Goal: Navigation & Orientation: Find specific page/section

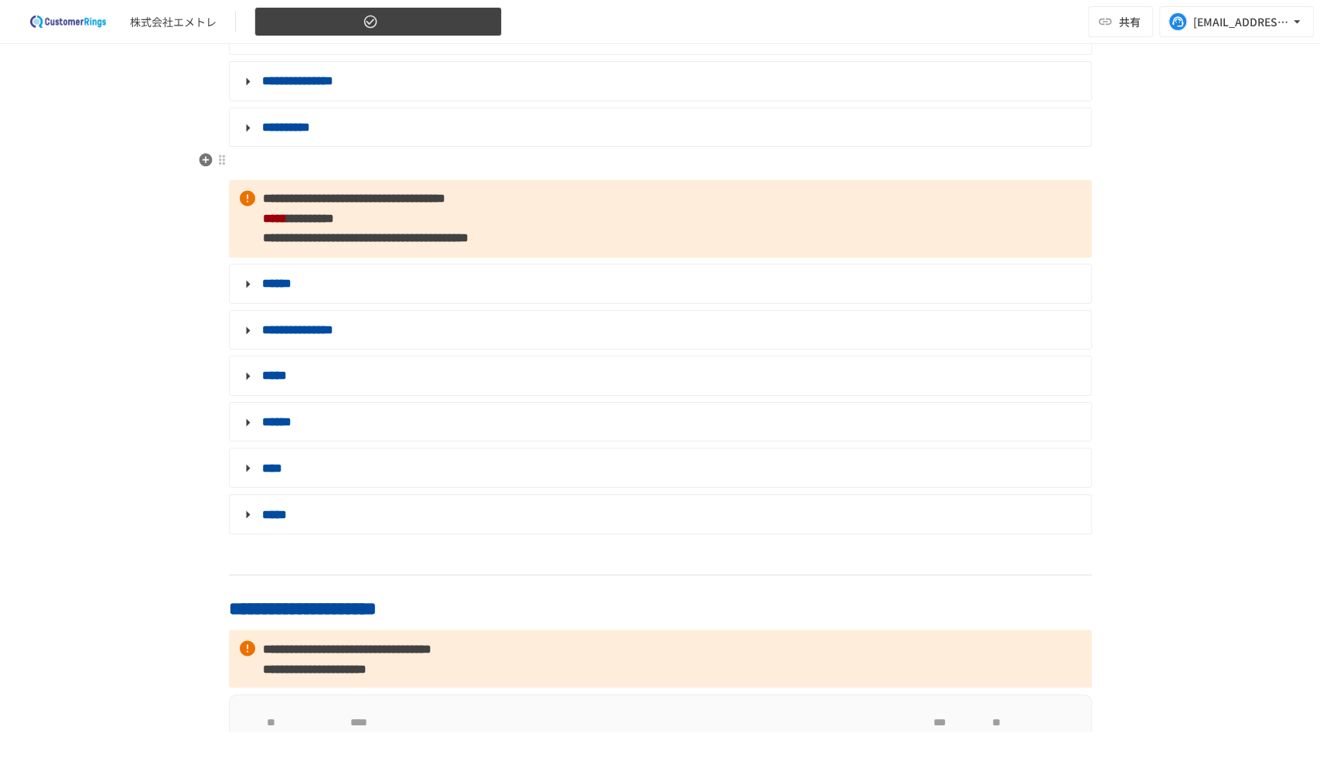
scroll to position [1416, 0]
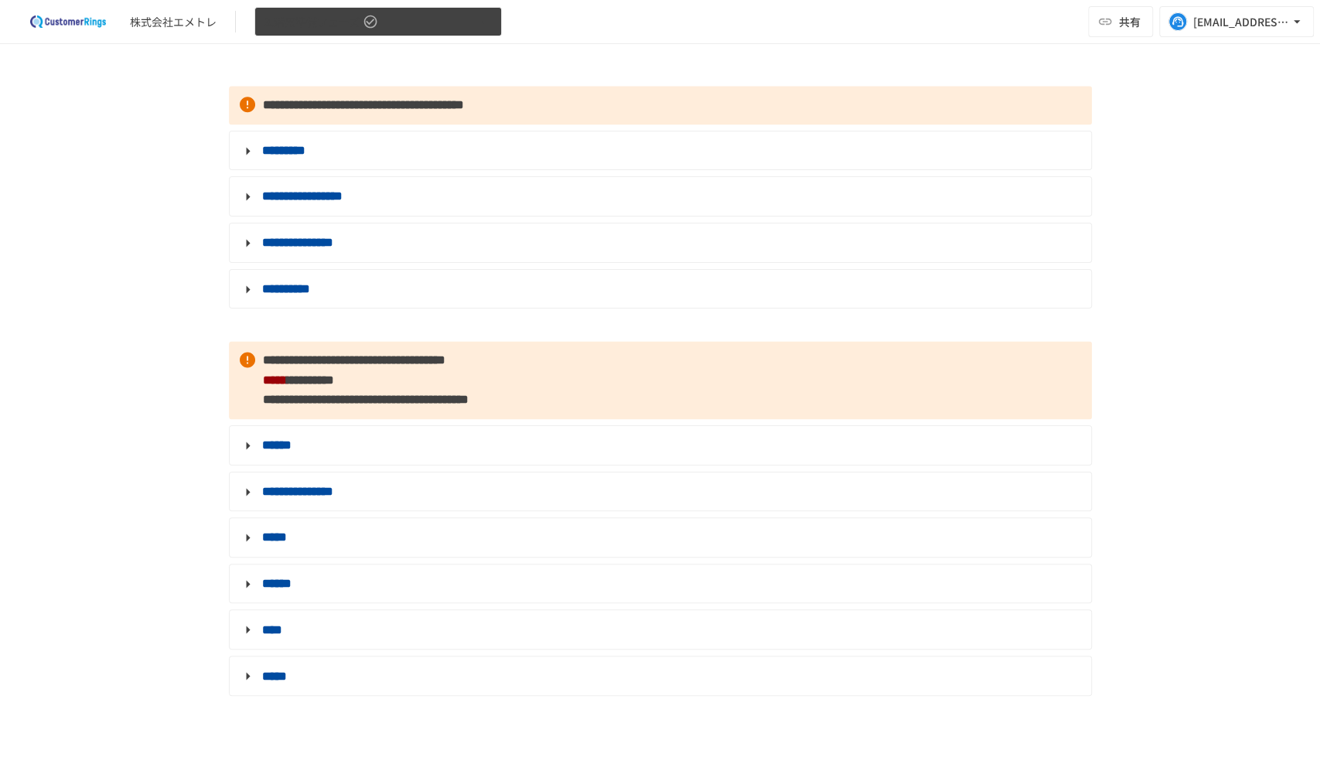
click at [401, 16] on button "3.活用準備フェーズ" at bounding box center [377, 22] width 247 height 30
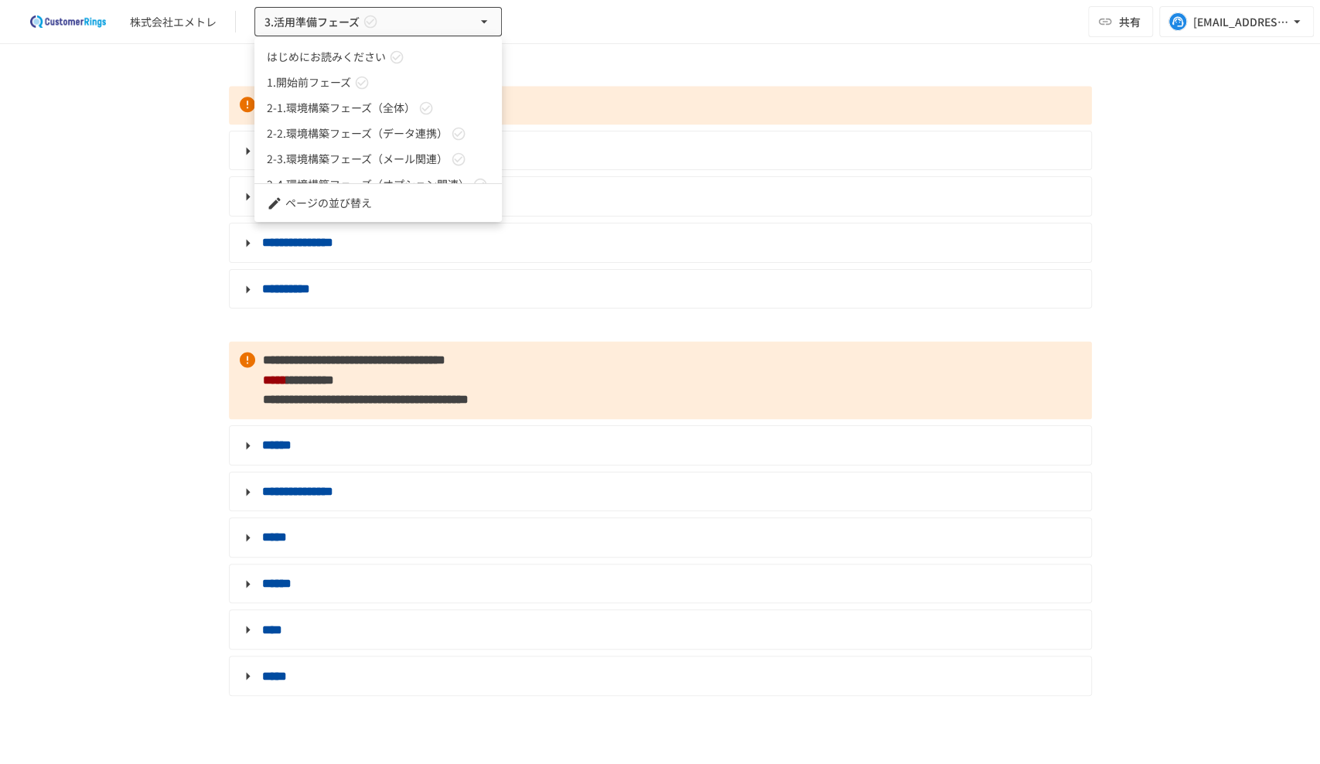
click at [322, 90] on span "1.開始前フェーズ" at bounding box center [309, 82] width 84 height 16
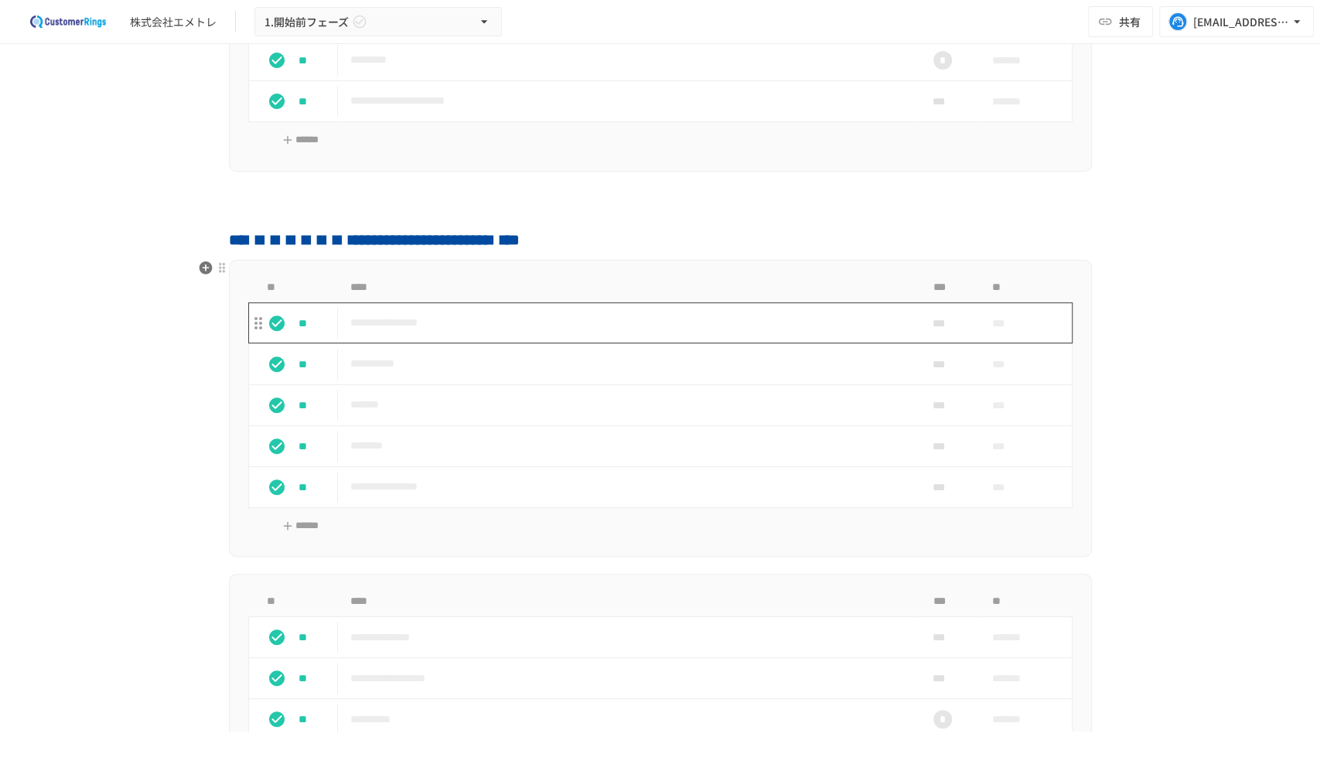
scroll to position [307, 0]
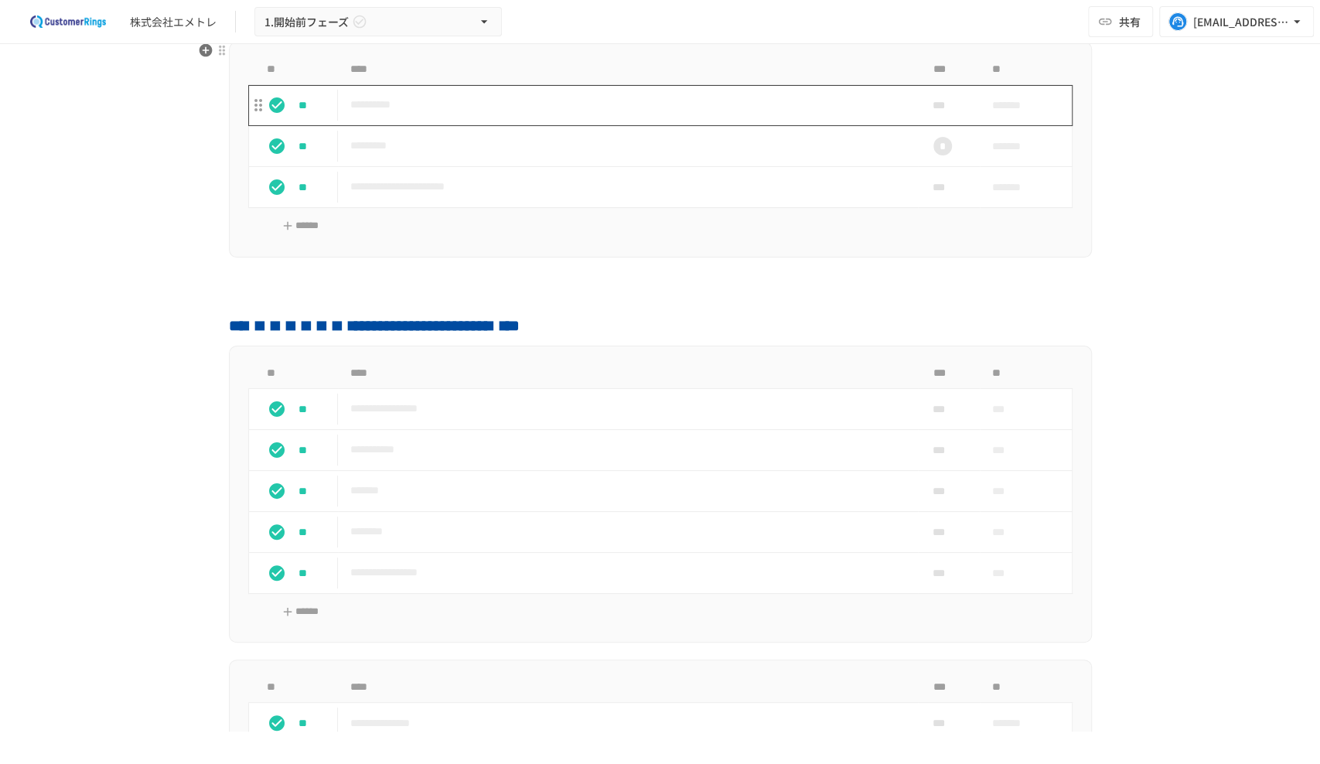
click at [494, 111] on p "**********" at bounding box center [627, 104] width 555 height 19
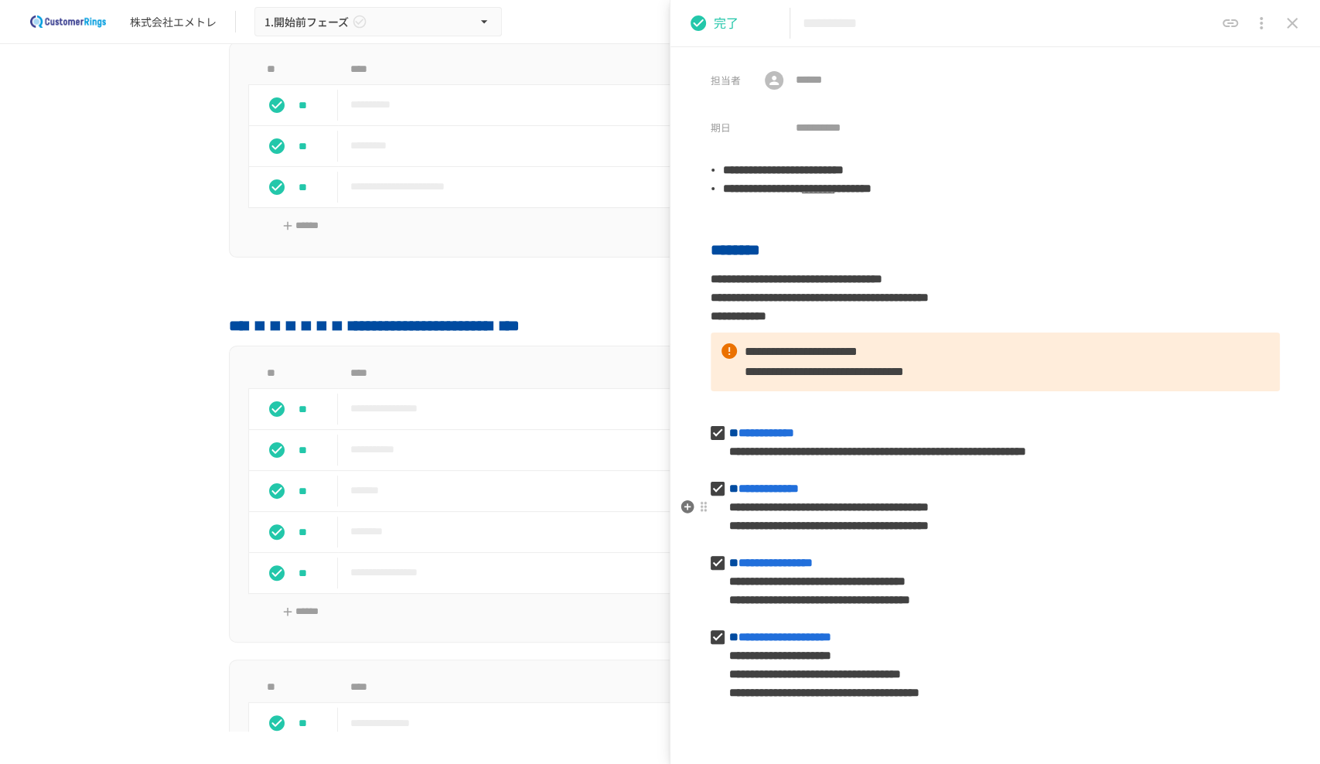
scroll to position [86, 0]
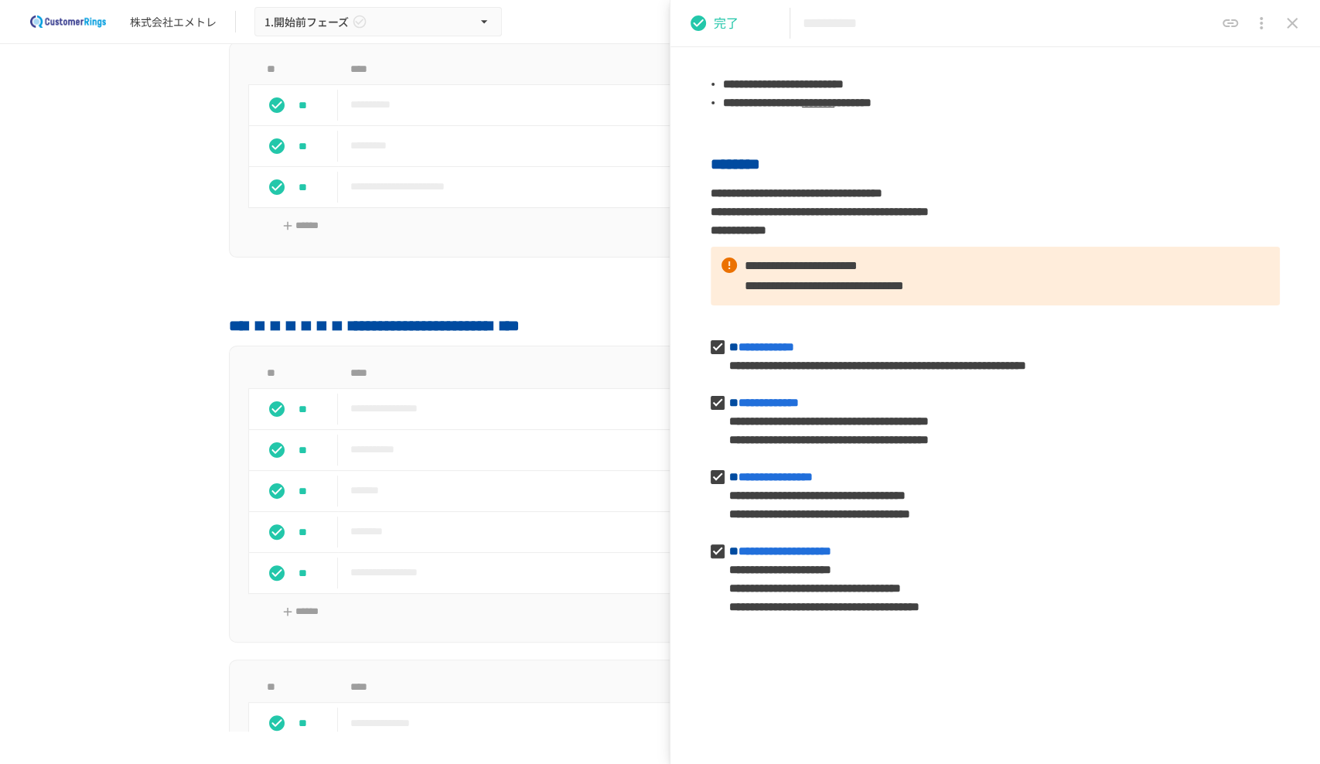
click at [1295, 18] on icon "close drawer" at bounding box center [1292, 23] width 19 height 19
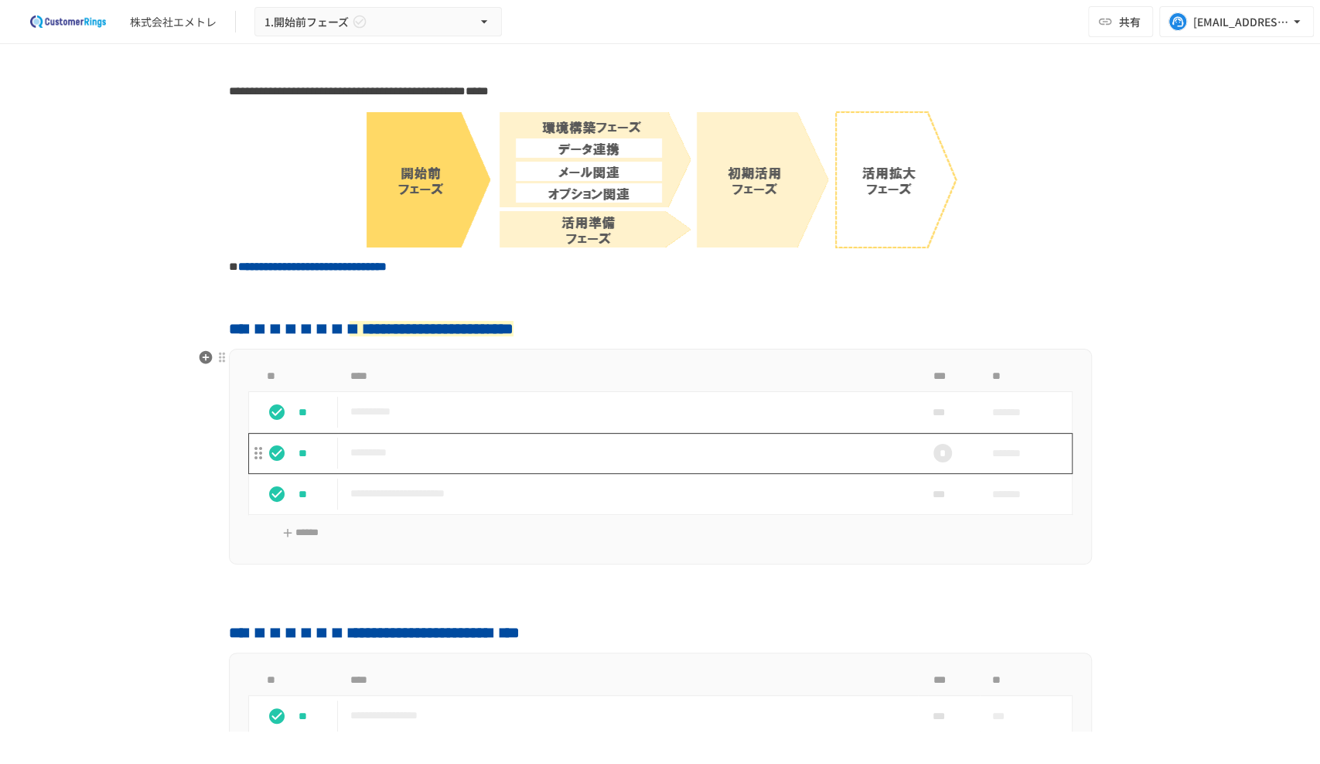
scroll to position [515, 0]
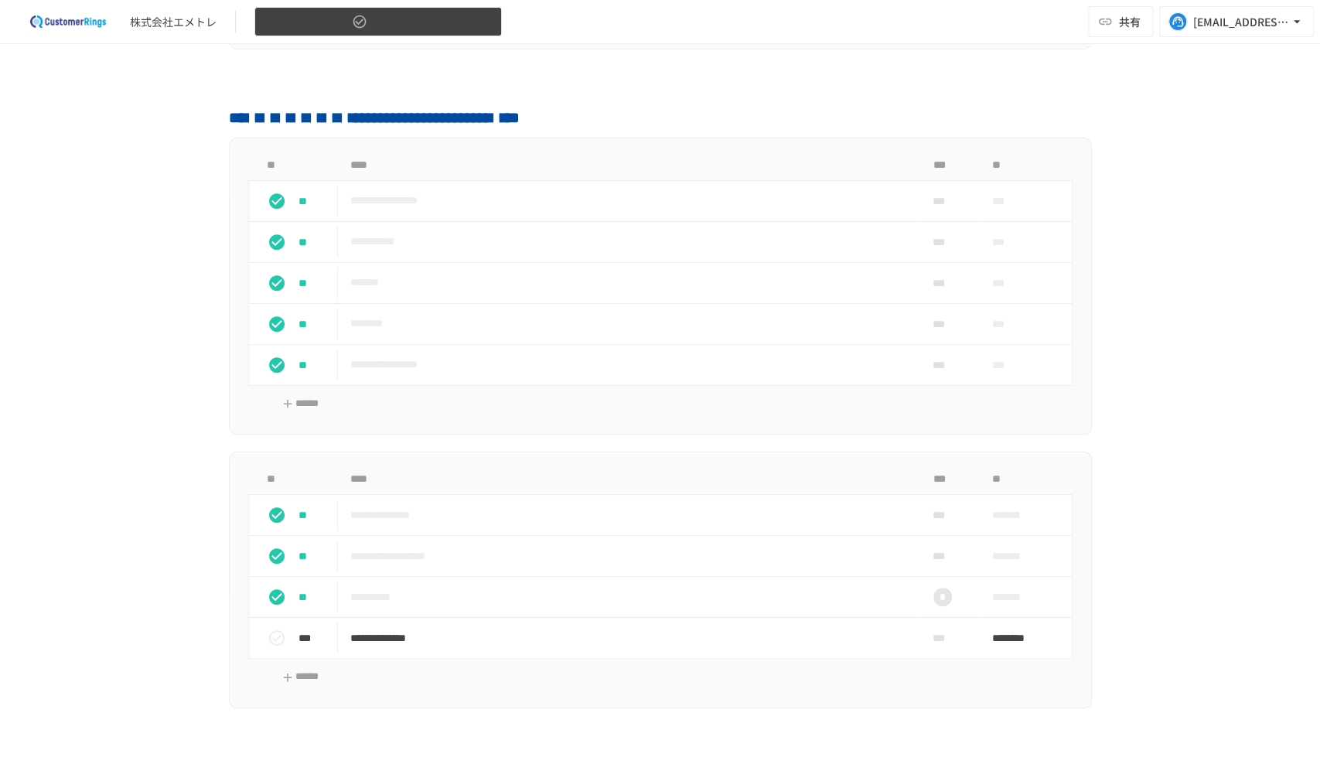
click at [415, 29] on button "1.開始前フェーズ" at bounding box center [377, 22] width 247 height 30
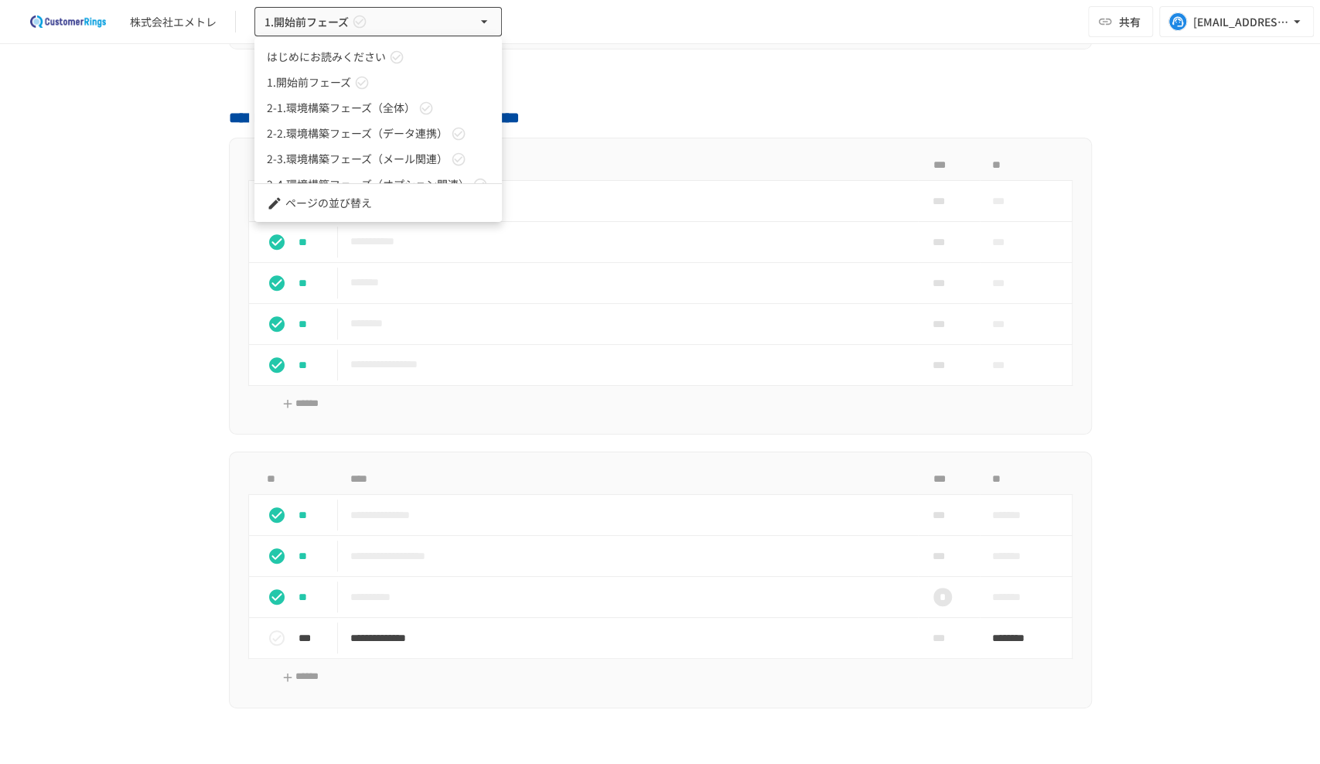
click at [316, 155] on span "2-3.環境構築フェーズ（メール関連）" at bounding box center [357, 159] width 181 height 16
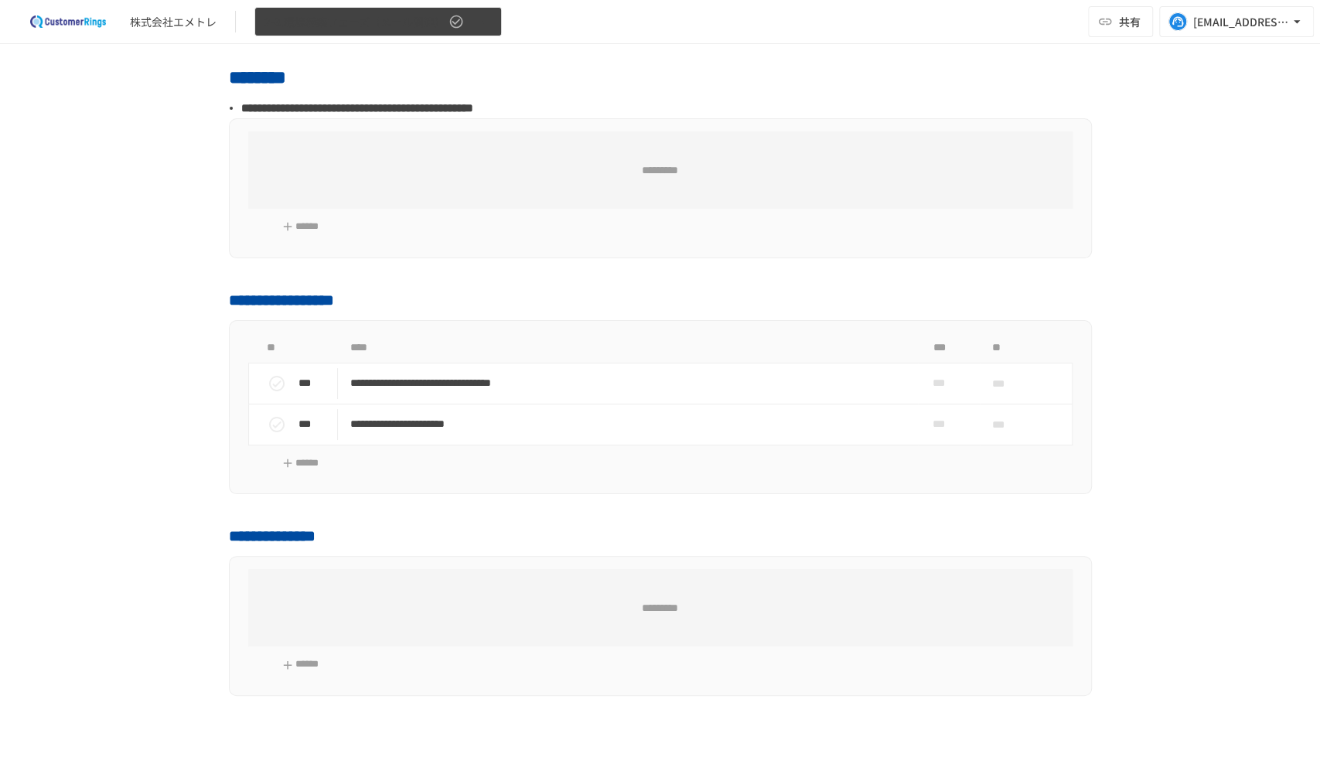
click at [334, 26] on span "2-3.環境構築フェーズ（メール関連）" at bounding box center [354, 21] width 181 height 19
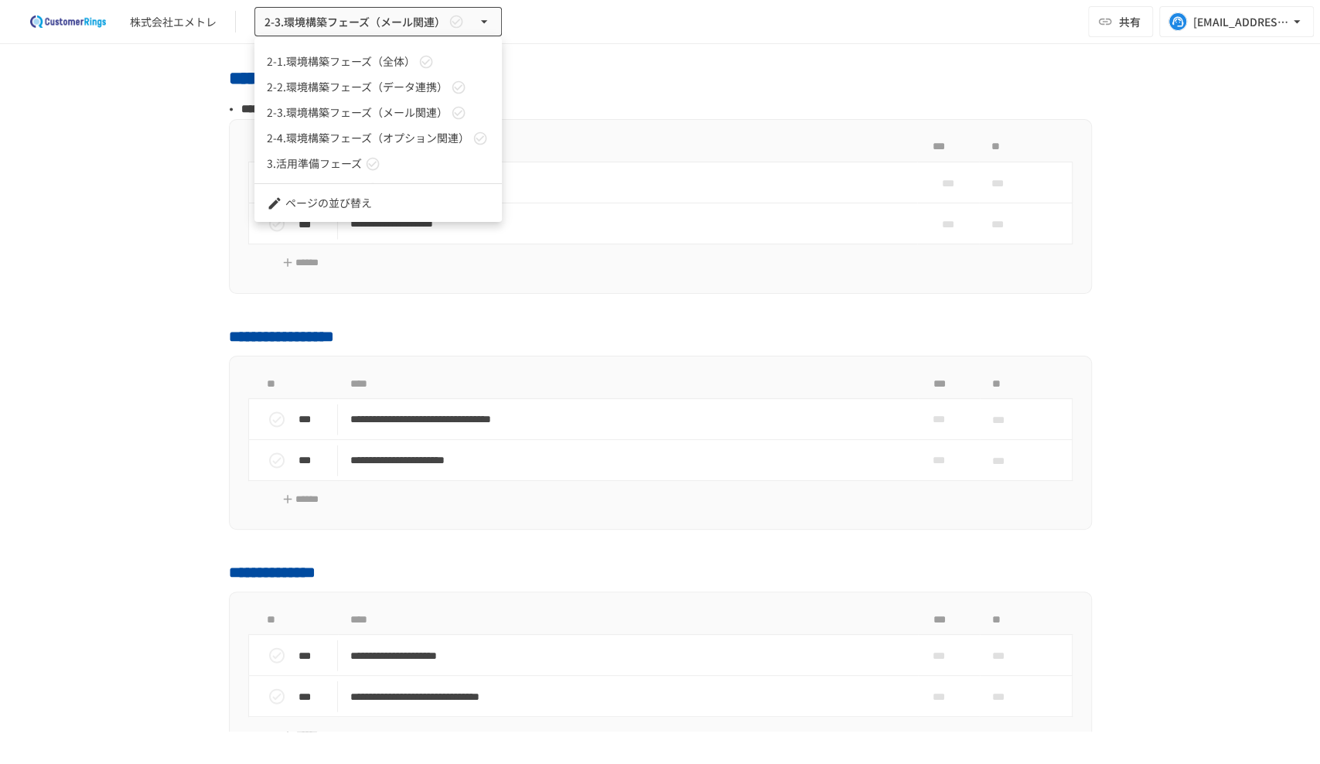
scroll to position [68, 0]
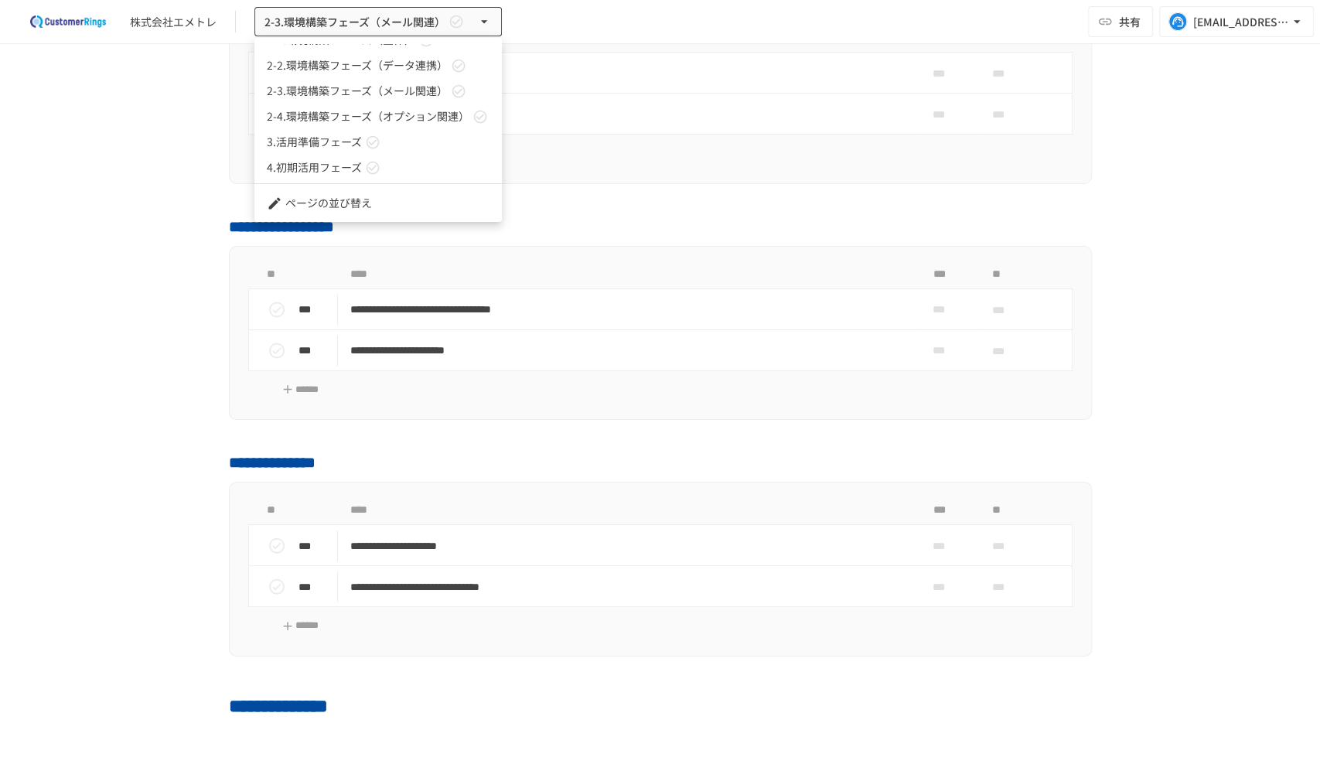
click at [311, 147] on span "3.活用準備フェーズ" at bounding box center [314, 142] width 95 height 16
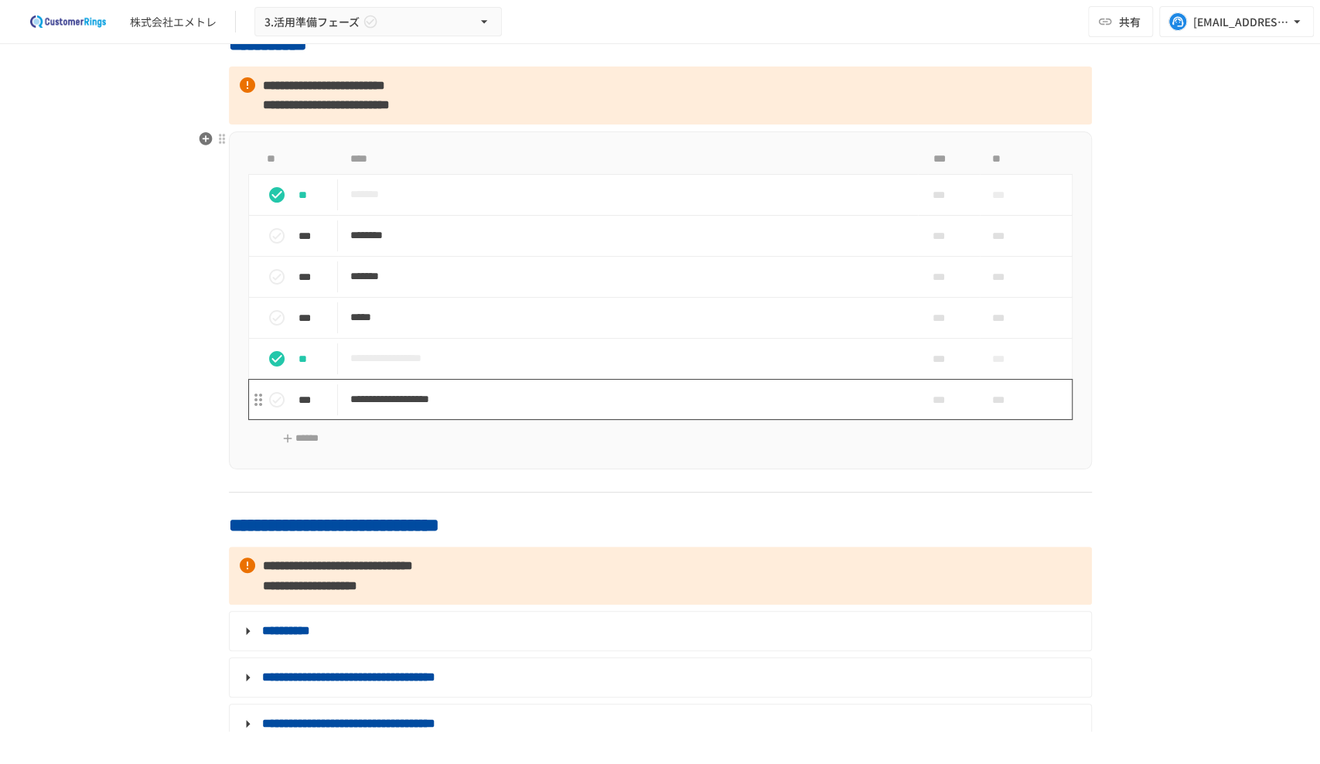
scroll to position [590, 0]
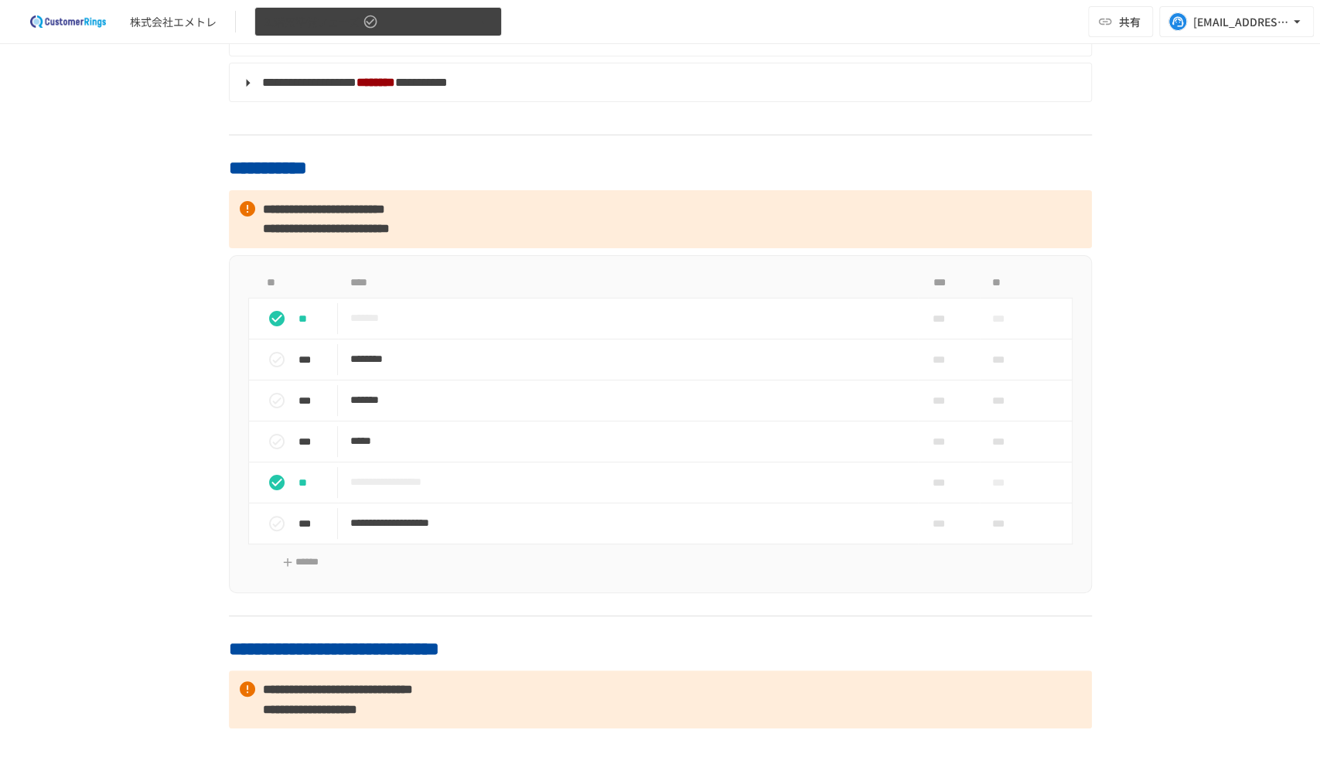
click at [326, 26] on span "3.活用準備フェーズ" at bounding box center [311, 21] width 95 height 19
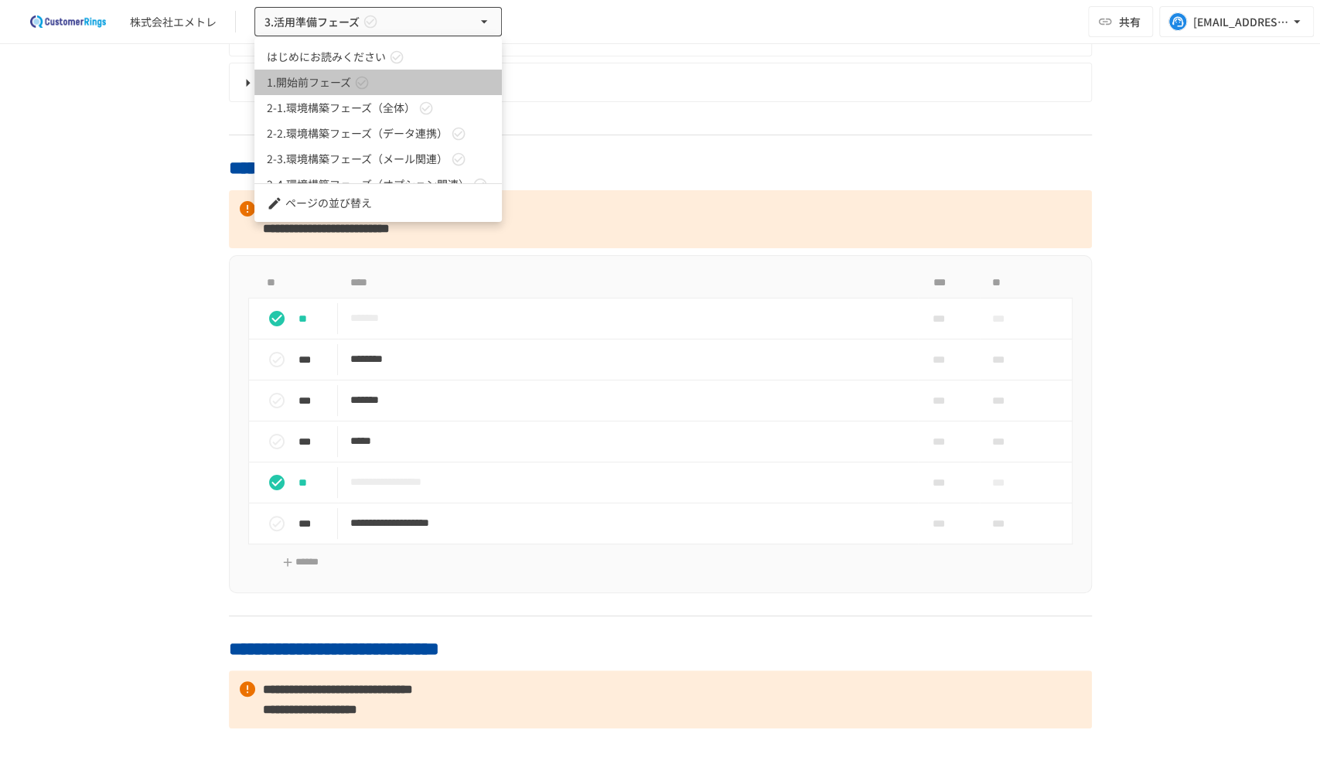
click at [303, 90] on link "1.開始前フェーズ" at bounding box center [377, 83] width 247 height 26
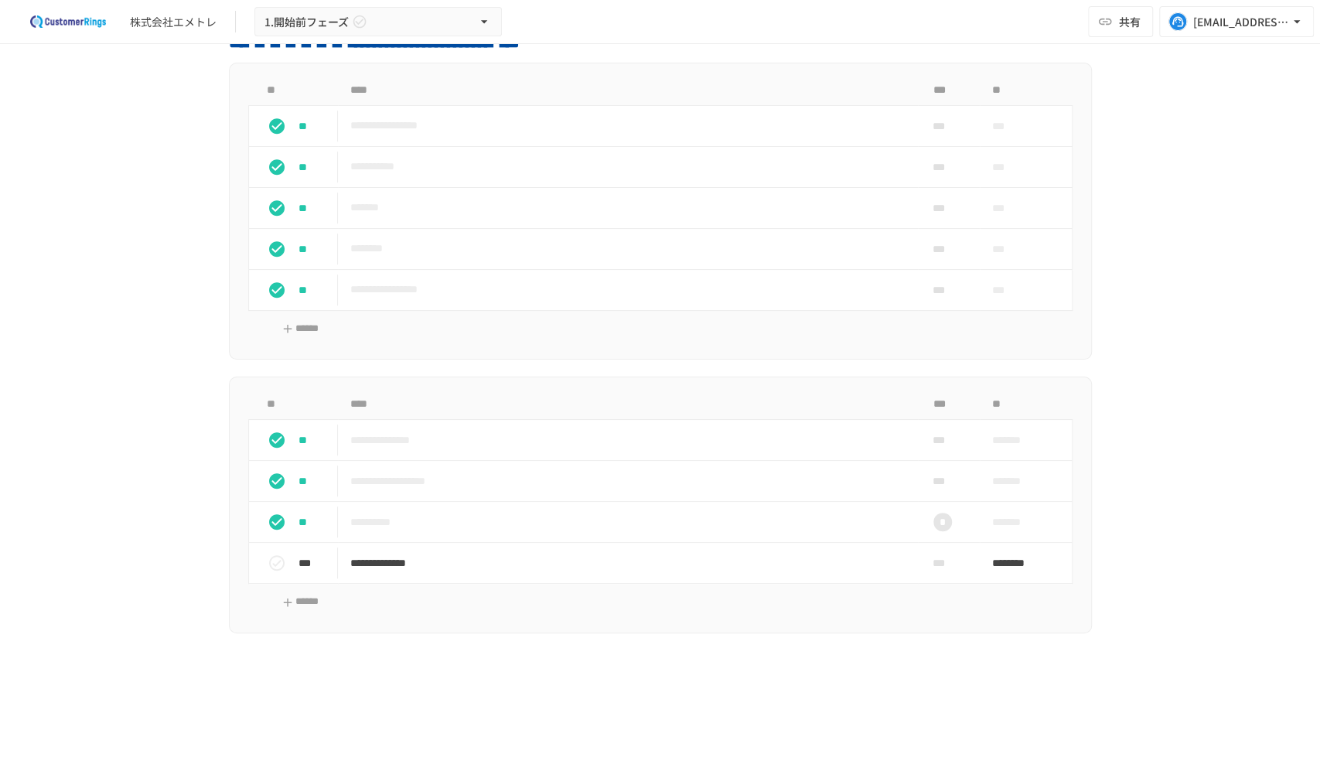
scroll to position [49, 0]
